Goal: Task Accomplishment & Management: Manage account settings

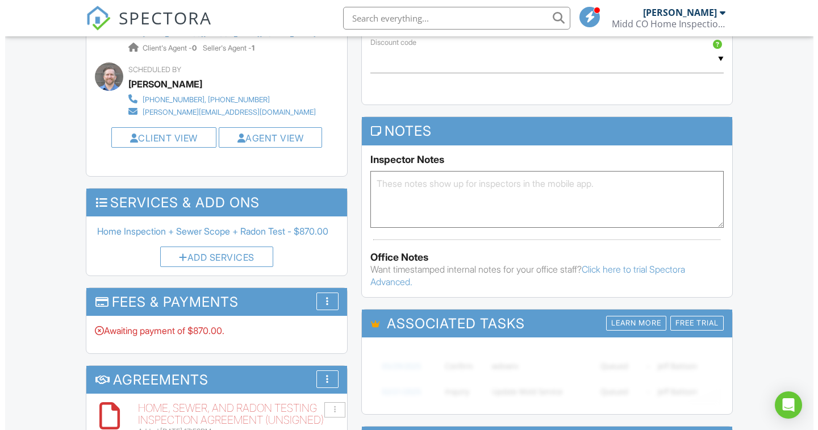
scroll to position [724, 0]
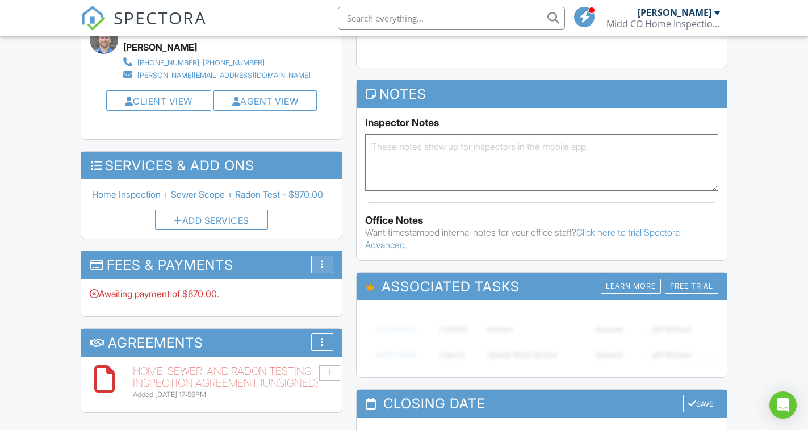
click at [328, 263] on div "More" at bounding box center [322, 265] width 22 height 18
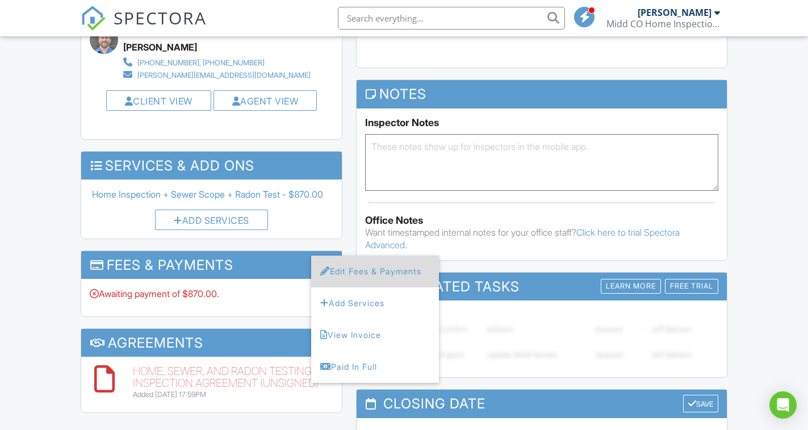
click at [359, 270] on li "Edit Fees & Payments" at bounding box center [375, 272] width 128 height 32
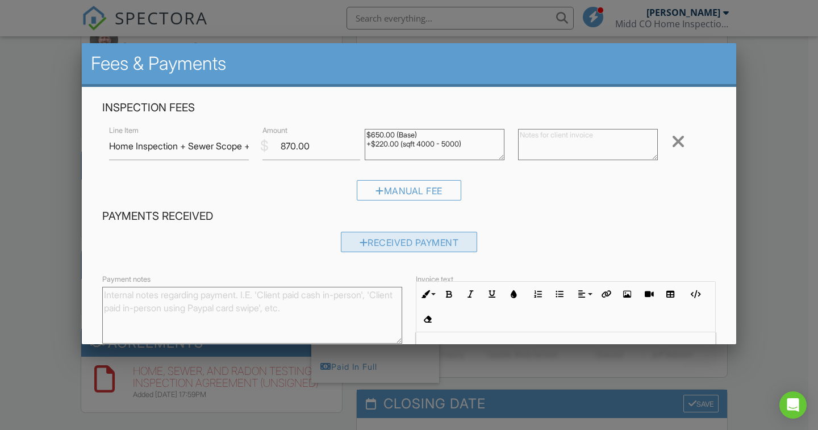
click at [367, 239] on div "Received Payment" at bounding box center [409, 242] width 137 height 20
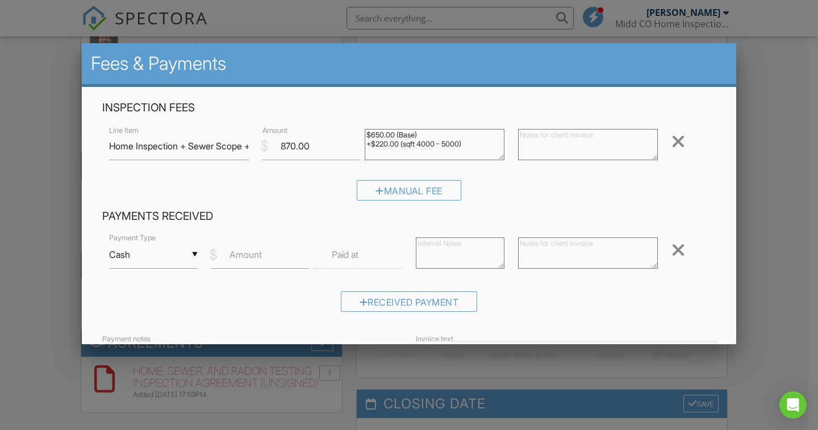
click at [152, 260] on input "Cash" at bounding box center [153, 255] width 89 height 28
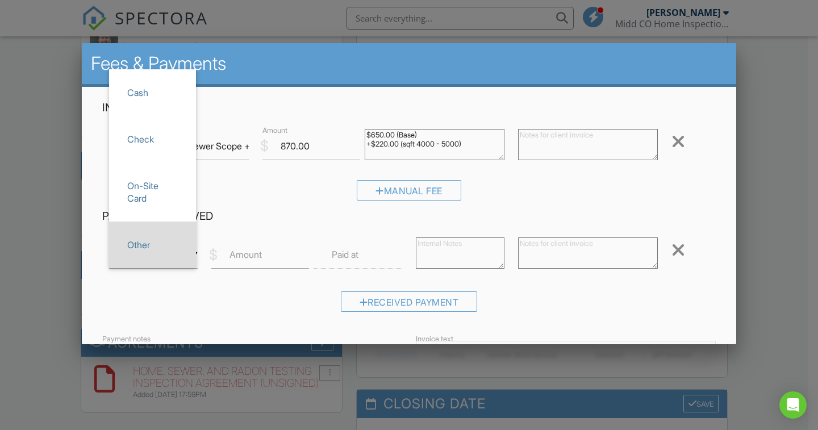
click at [148, 245] on span "Other" at bounding box center [152, 245] width 69 height 28
type input "Other"
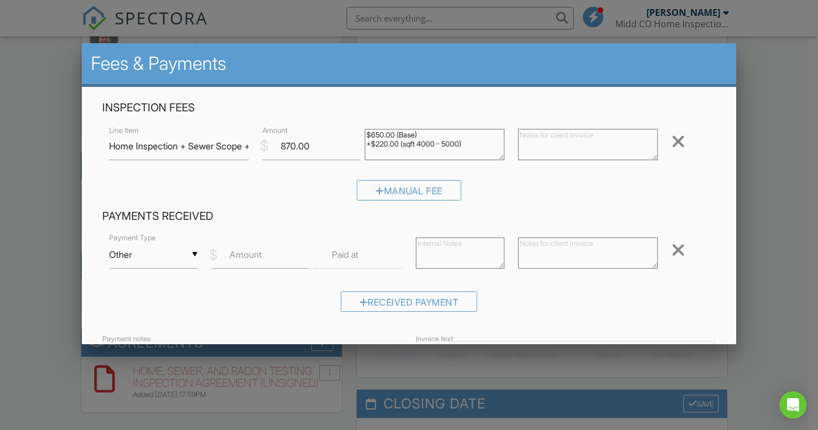
click at [235, 257] on label "Amount" at bounding box center [245, 254] width 32 height 12
click at [235, 257] on input "Amount" at bounding box center [260, 255] width 98 height 28
type input "870"
click at [702, 196] on div "Manual Fee" at bounding box center [408, 194] width 613 height 29
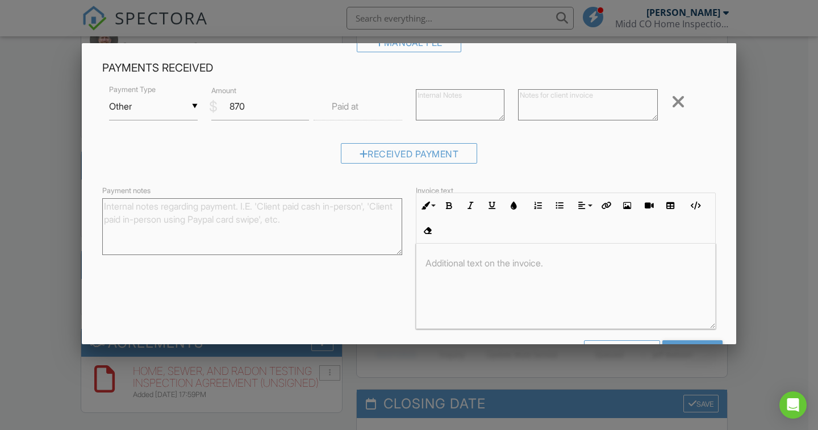
scroll to position [187, 0]
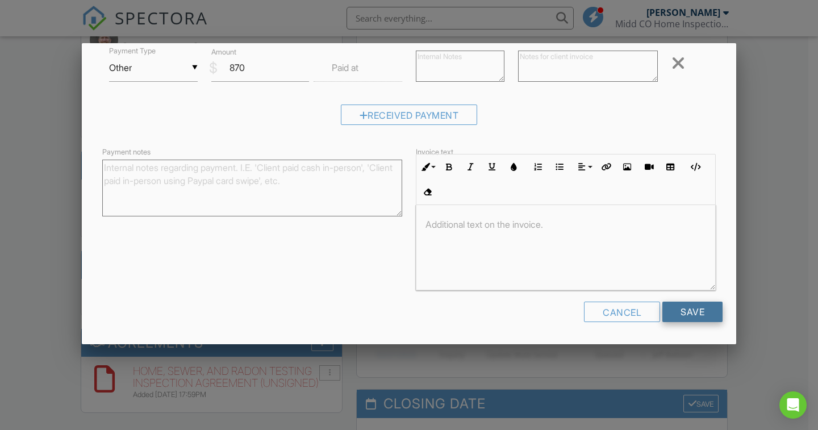
click at [668, 309] on input "Save" at bounding box center [692, 312] width 60 height 20
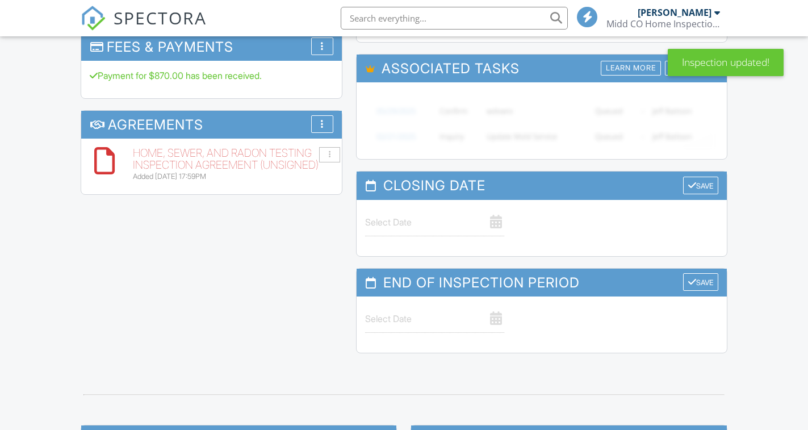
scroll to position [829, 0]
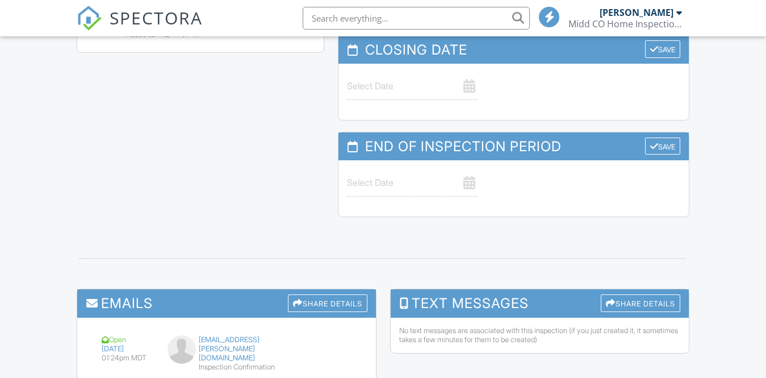
scroll to position [881, 0]
